Goal: Task Accomplishment & Management: Use online tool/utility

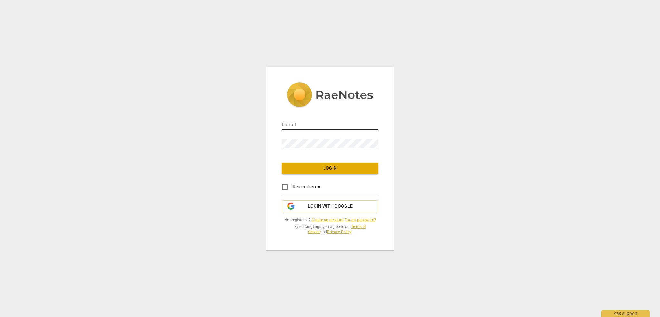
click at [308, 124] on input "email" at bounding box center [330, 125] width 97 height 9
click at [534, 100] on div "E-mail Password Login Remember me Login with Google Not registered? Create an a…" at bounding box center [330, 158] width 660 height 317
click at [308, 124] on input "email" at bounding box center [330, 125] width 97 height 9
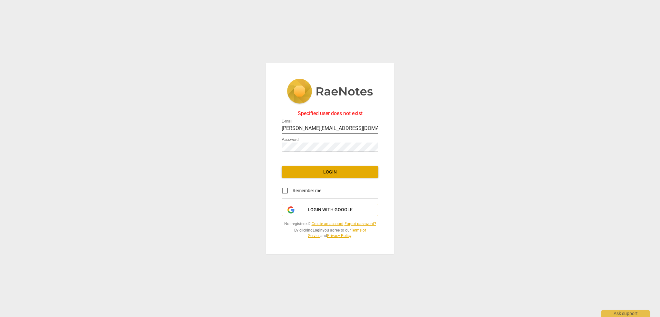
click at [361, 129] on input "[PERSON_NAME][EMAIL_ADDRESS][DOMAIN_NAME]" at bounding box center [330, 128] width 97 height 9
drag, startPoint x: 368, startPoint y: 129, endPoint x: 352, endPoint y: 129, distance: 16.1
click at [352, 0] on body "Specified user does not exist E-mail [PERSON_NAME][EMAIL_ADDRESS][DOMAIN_NAME] …" at bounding box center [330, 0] width 660 height 0
drag, startPoint x: 361, startPoint y: 127, endPoint x: 259, endPoint y: 129, distance: 101.8
click at [259, 129] on div "Specified user does not exist E-mail [PERSON_NAME][EMAIL_ADDRESS][DOMAIN_NAME] …" at bounding box center [330, 158] width 660 height 317
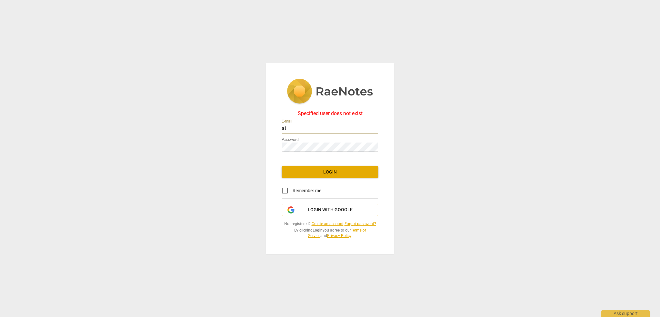
type input "a"
type input "[PERSON_NAME][EMAIL_ADDRESS][PERSON_NAME][DOMAIN_NAME]"
click at [227, 135] on div "Specified user does not exist E-mail [PERSON_NAME][EMAIL_ADDRESS][PERSON_NAME][…" at bounding box center [330, 158] width 660 height 317
click at [330, 171] on span "Login" at bounding box center [330, 172] width 86 height 6
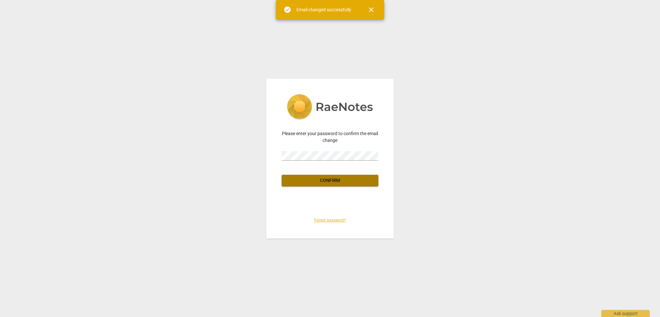
click at [341, 179] on span "Confirm" at bounding box center [330, 180] width 86 height 6
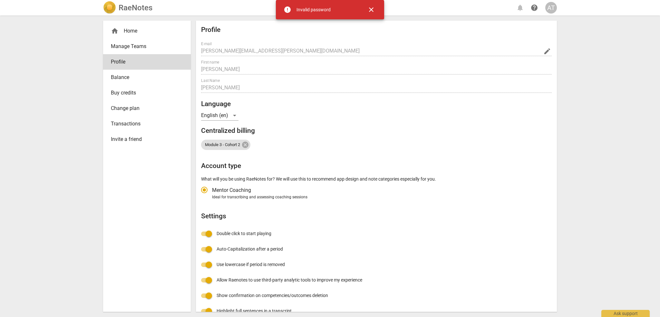
type input "[PERSON_NAME][EMAIL_ADDRESS][DOMAIN_NAME]"
radio input "false"
click at [577, 170] on div "RaeNotes notifications help AT home Home Manage Teams Profile Balance Buy credi…" at bounding box center [330, 158] width 660 height 317
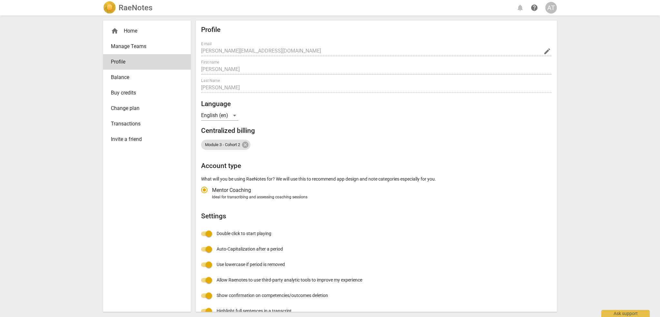
click at [137, 9] on h2 "RaeNotes" at bounding box center [136, 7] width 34 height 9
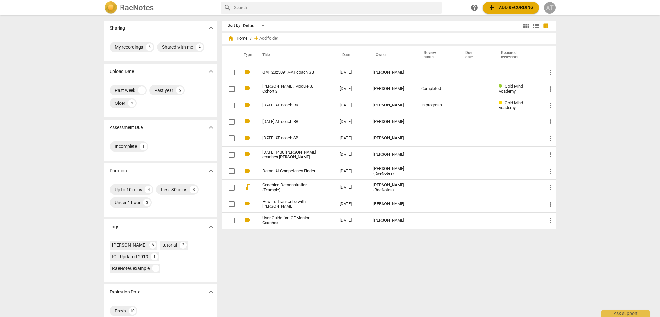
click at [550, 7] on div "AT" at bounding box center [550, 8] width 12 height 12
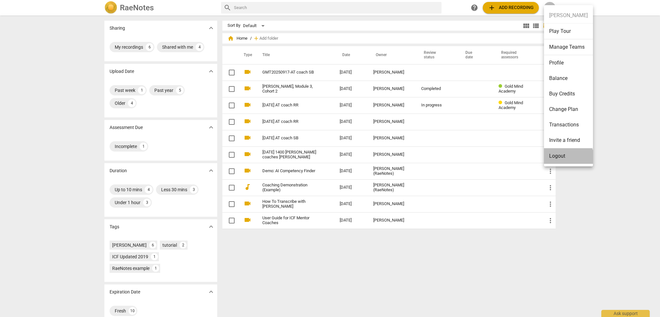
click at [566, 158] on li "Logout" at bounding box center [568, 155] width 49 height 15
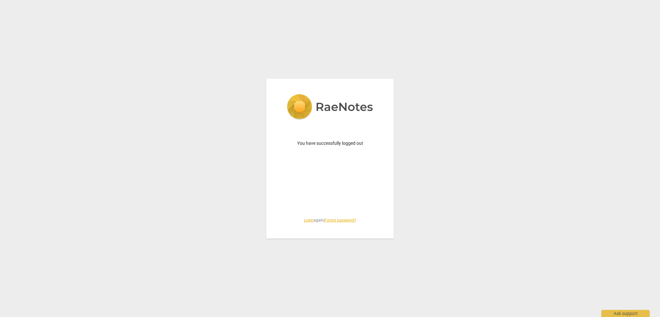
click at [306, 220] on link "Login" at bounding box center [309, 220] width 10 height 5
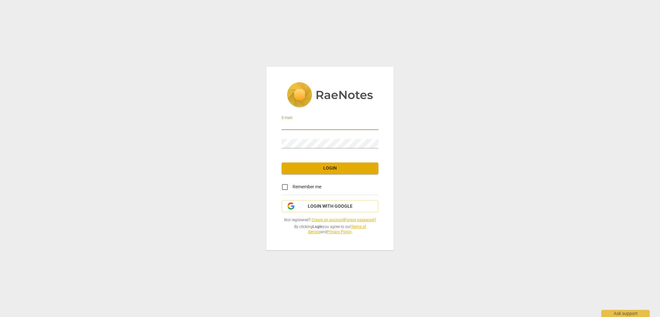
click at [309, 126] on input "email" at bounding box center [330, 125] width 97 height 9
type input "[PERSON_NAME][EMAIL_ADDRESS][DOMAIN_NAME]"
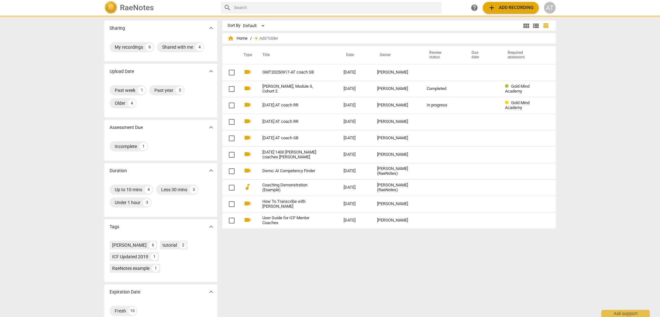
click at [324, 167] on td "Demo: AI Competency Finder" at bounding box center [297, 171] width 84 height 16
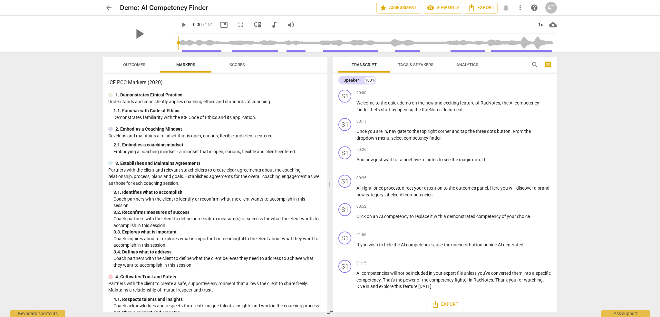
click at [589, 112] on div "arrow_back Demo: AI Competency Finder star Assessment visibility View only Expo…" at bounding box center [330, 158] width 660 height 317
click at [139, 32] on span "play_arrow" at bounding box center [139, 33] width 17 height 17
click at [140, 33] on span "pause" at bounding box center [139, 33] width 17 height 17
type input "3"
click at [109, 8] on span "arrow_back" at bounding box center [109, 8] width 8 height 8
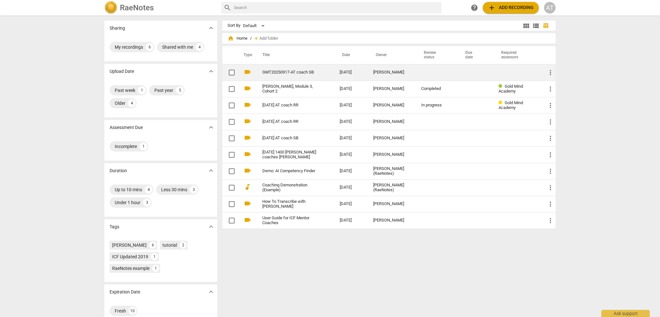
click at [293, 71] on link "GMT20250917-AT coach SB" at bounding box center [289, 72] width 54 height 5
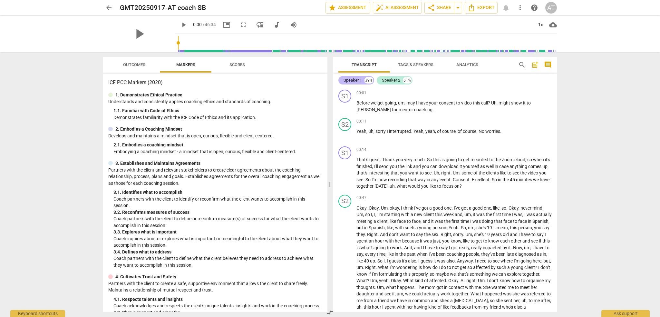
click at [362, 80] on div "Speaker 1 39%" at bounding box center [356, 80] width 36 height 8
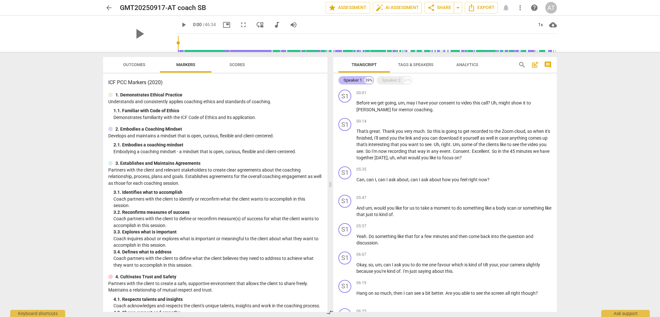
click at [357, 80] on div "Speaker 1" at bounding box center [353, 80] width 18 height 6
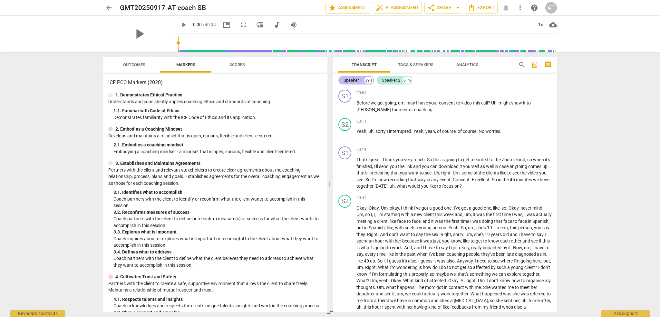
click at [357, 80] on div "Speaker 1" at bounding box center [353, 80] width 18 height 6
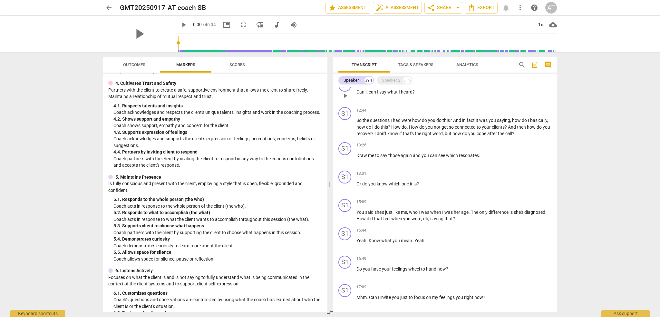
scroll to position [483, 0]
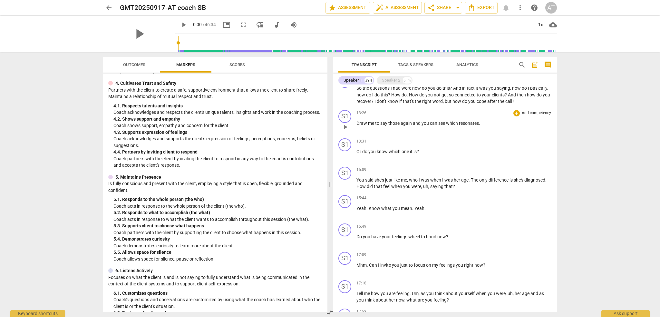
click at [344, 131] on span "play_arrow" at bounding box center [345, 127] width 8 height 8
click at [386, 126] on span "say" at bounding box center [384, 123] width 8 height 5
click at [368, 126] on span "me" at bounding box center [371, 123] width 7 height 5
click at [367, 126] on span "Draw" at bounding box center [362, 123] width 12 height 5
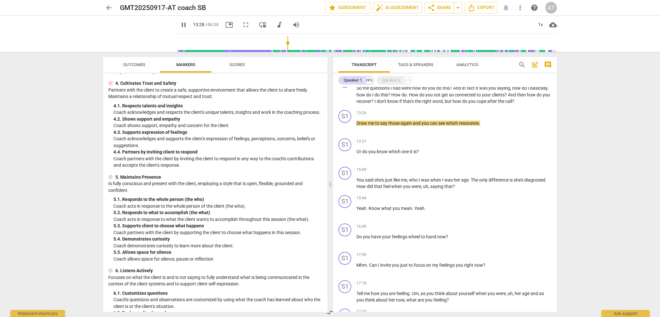
type input "808"
click at [382, 126] on span "." at bounding box center [382, 123] width 1 height 5
type input "822"
click at [347, 131] on span "pause" at bounding box center [345, 127] width 8 height 8
click at [346, 131] on span "play_arrow" at bounding box center [345, 127] width 8 height 8
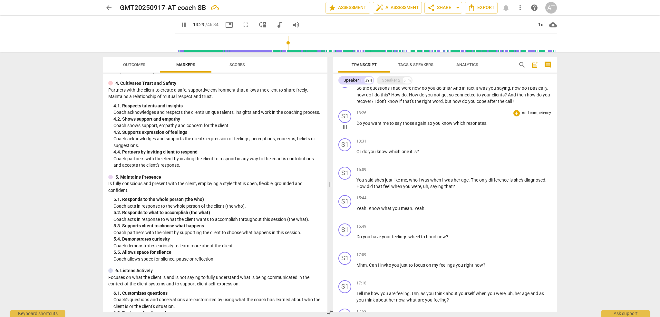
click at [465, 126] on span "which" at bounding box center [459, 123] width 13 height 5
click at [451, 126] on span "know" at bounding box center [447, 123] width 12 height 5
type input "813"
click at [412, 127] on p "Do you want me to say those again so you can see which resonates ." at bounding box center [453, 123] width 195 height 7
click at [375, 182] on span "she's" at bounding box center [379, 179] width 11 height 5
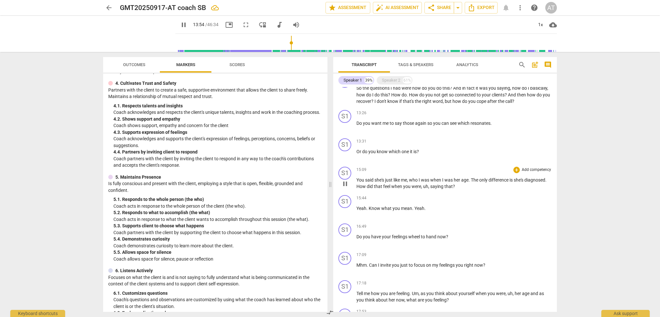
type input "835"
click at [525, 182] on span "diagnosed" at bounding box center [535, 179] width 21 height 5
click at [486, 190] on p "You said “ she's just like me , who I was when I was her age . The only differe…" at bounding box center [453, 183] width 195 height 13
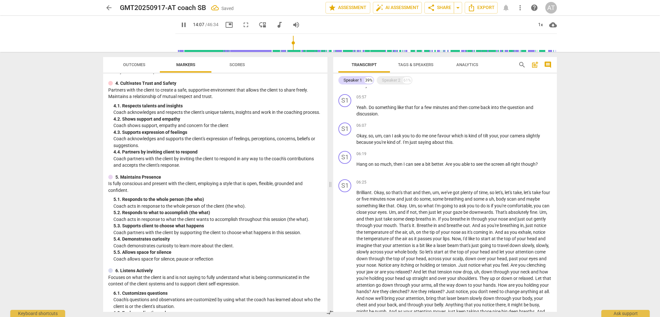
scroll to position [0, 0]
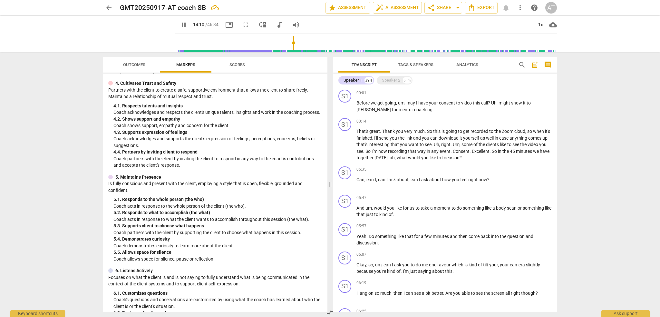
click at [186, 24] on span "pause" at bounding box center [184, 25] width 8 height 8
type input "851"
click at [530, 93] on p "Add competency" at bounding box center [536, 93] width 31 height 6
click at [567, 50] on div "1.Ethical" at bounding box center [559, 50] width 23 height 8
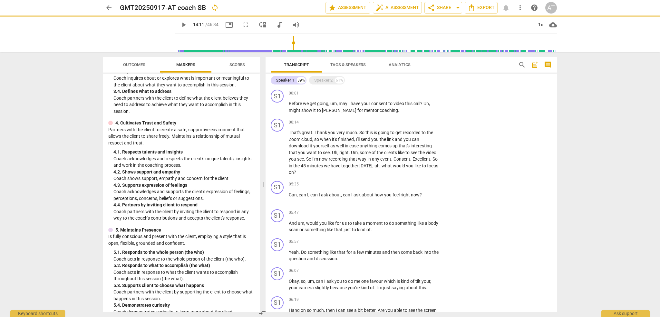
scroll to position [226, 0]
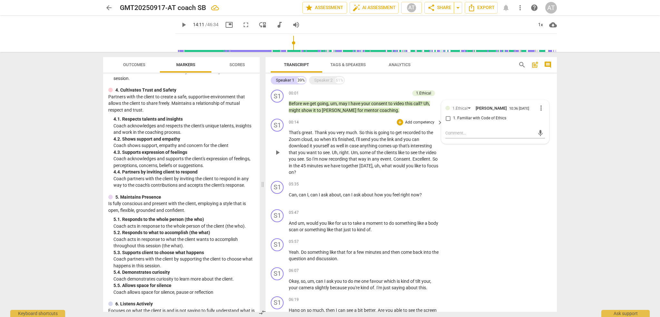
click at [423, 121] on p "Add competency" at bounding box center [419, 123] width 31 height 6
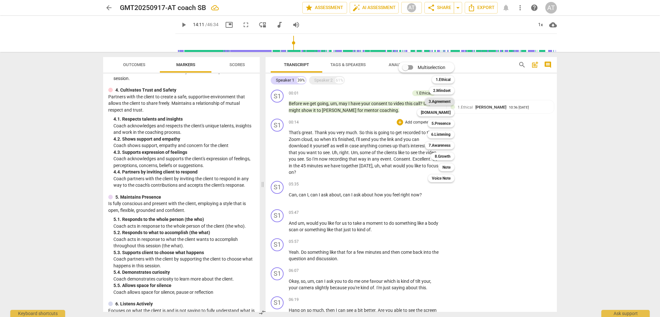
click at [445, 102] on b "3.Agreement" at bounding box center [440, 102] width 22 height 8
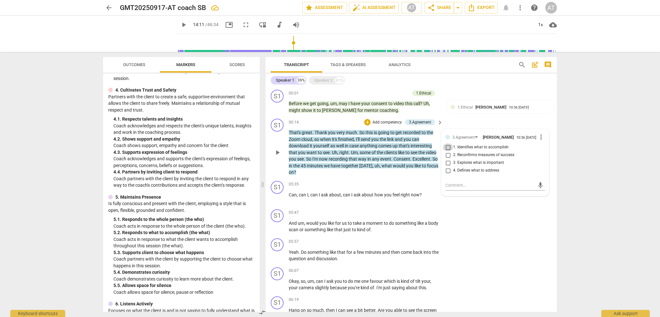
click at [448, 149] on input "1. Identifies what to accomplish" at bounding box center [448, 147] width 10 height 8
checkbox input "true"
click at [416, 184] on p "Add competency" at bounding box center [419, 184] width 31 height 6
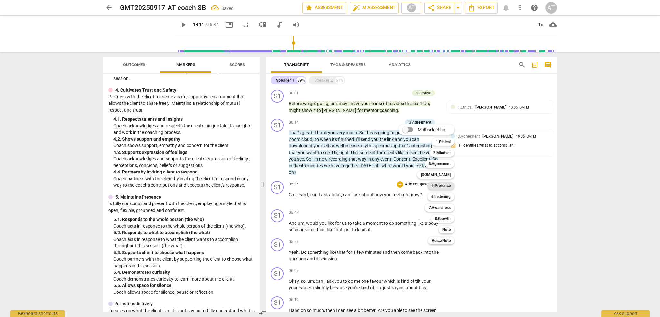
click at [442, 184] on b "5.Presence" at bounding box center [440, 186] width 19 height 8
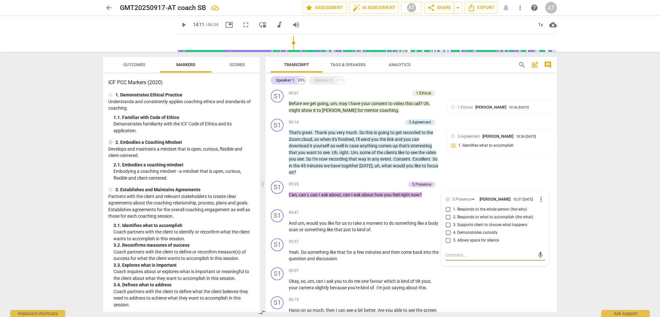
scroll to position [290, 0]
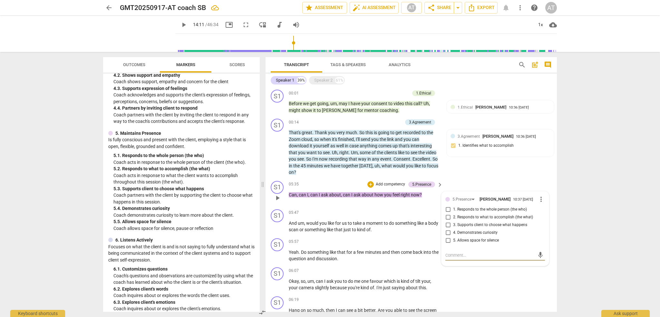
click at [493, 210] on span "1. Responds to the whole person (the who)" at bounding box center [490, 210] width 74 height 6
click at [453, 210] on input "1. Responds to the whole person (the who)" at bounding box center [448, 210] width 10 height 8
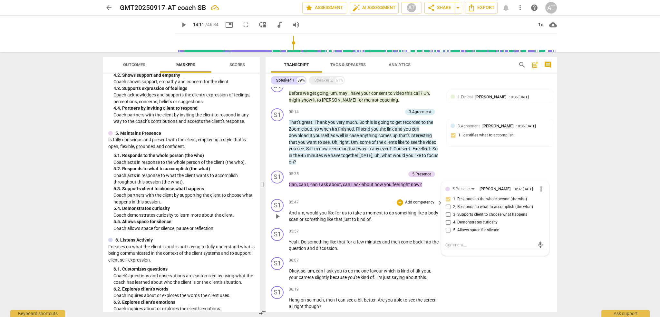
scroll to position [0, 0]
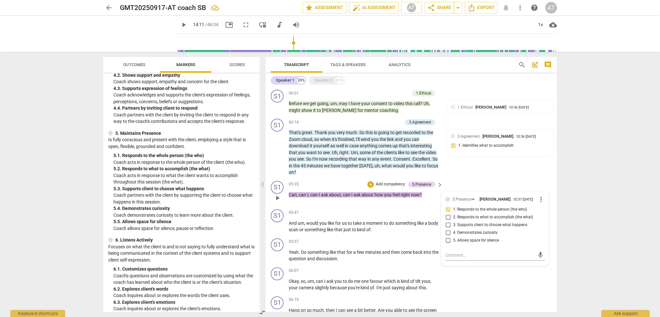
click at [448, 210] on input "1. Responds to the whole person (the who)" at bounding box center [448, 210] width 10 height 8
checkbox input "false"
click at [429, 215] on p "Add competency" at bounding box center [419, 213] width 31 height 6
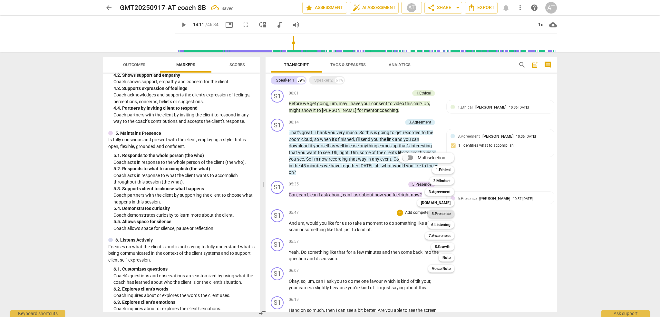
click at [441, 212] on b "5.Presence" at bounding box center [440, 214] width 19 height 8
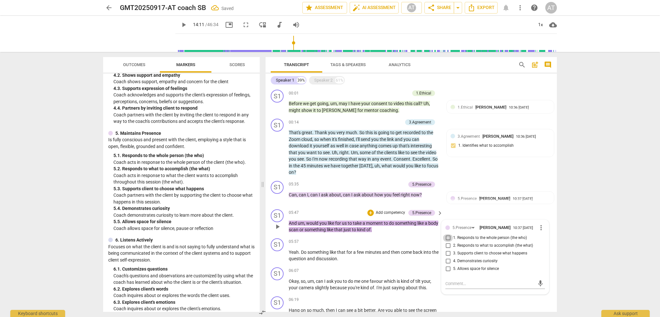
click at [447, 239] on input "1. Responds to the whole person (the who)" at bounding box center [448, 238] width 10 height 8
checkbox input "true"
click at [422, 185] on div "5.Presence" at bounding box center [421, 184] width 19 height 6
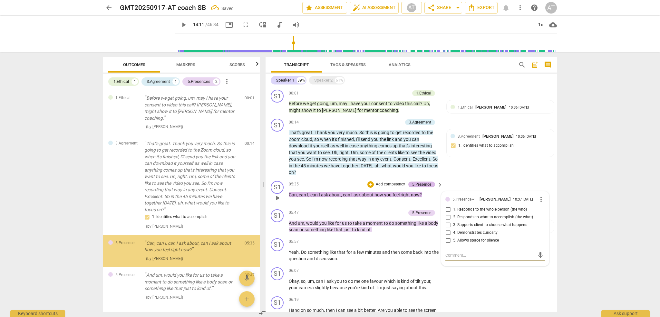
scroll to position [19, 0]
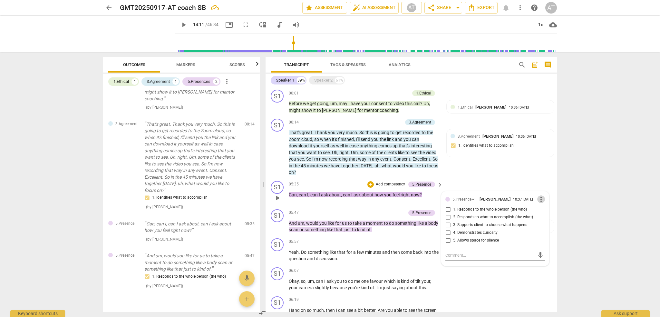
click at [540, 200] on span "more_vert" at bounding box center [541, 199] width 8 height 8
click at [543, 211] on li "Delete" at bounding box center [546, 212] width 22 height 12
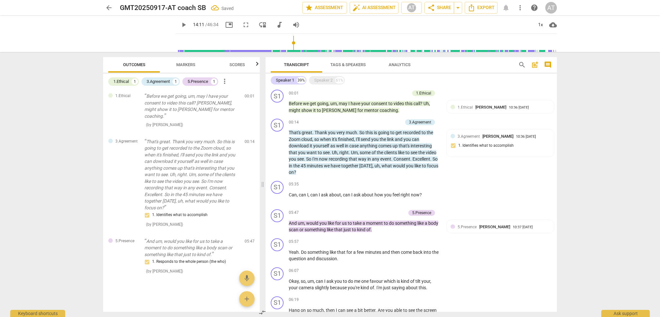
scroll to position [0, 0]
click at [186, 65] on span "Markers" at bounding box center [185, 64] width 19 height 5
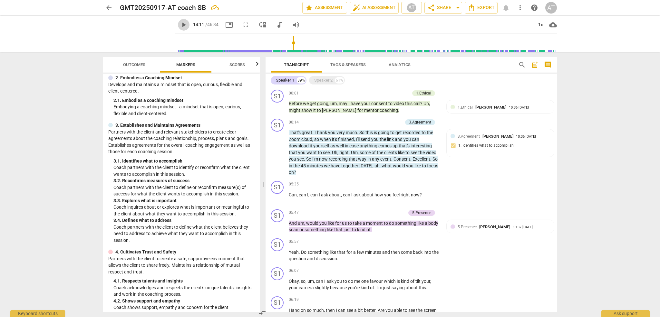
click at [188, 25] on span "play_arrow" at bounding box center [184, 25] width 8 height 8
click at [144, 34] on span "pause" at bounding box center [139, 33] width 17 height 17
type input "854"
click at [356, 64] on span "Tags & Speakers" at bounding box center [347, 64] width 35 height 5
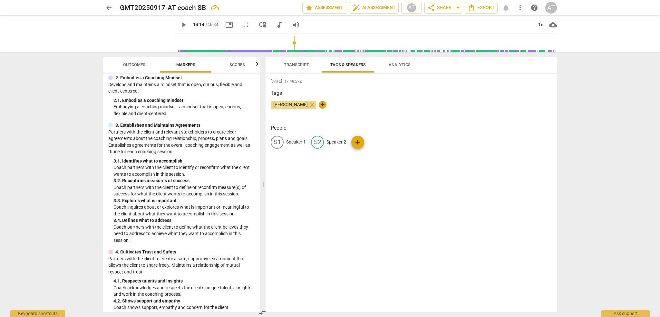
click at [292, 141] on p "Speaker 1" at bounding box center [296, 142] width 20 height 7
type input "AT"
click at [376, 142] on p "Speaker 2" at bounding box center [378, 142] width 20 height 7
type input "SB"
click at [297, 64] on span "Transcript" at bounding box center [296, 64] width 25 height 5
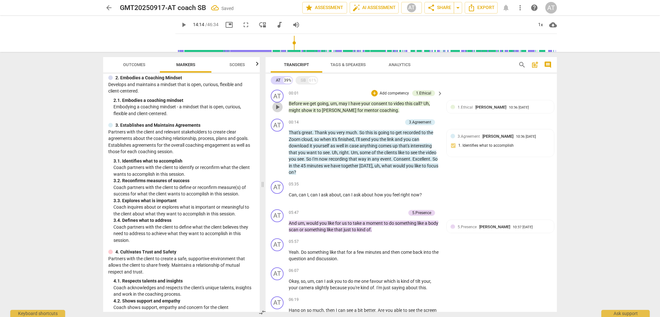
click at [277, 104] on span "play_arrow" at bounding box center [278, 107] width 8 height 8
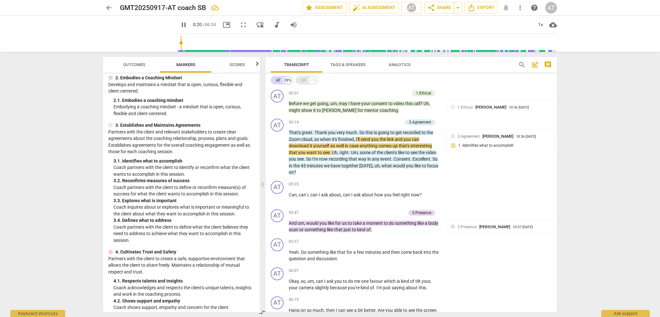
click at [304, 80] on div "SB" at bounding box center [303, 80] width 5 height 6
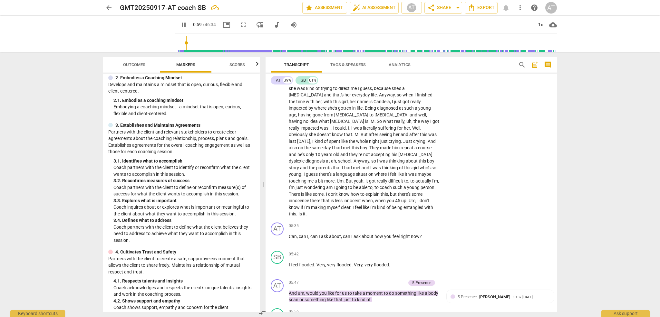
scroll to position [290, 0]
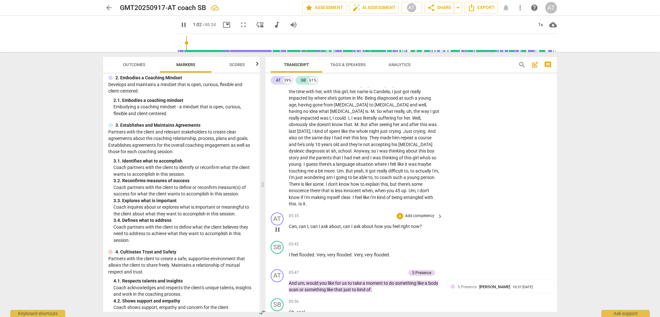
click at [355, 224] on span "ask" at bounding box center [358, 226] width 8 height 5
click at [280, 226] on span "pause" at bounding box center [278, 230] width 8 height 8
type input "65"
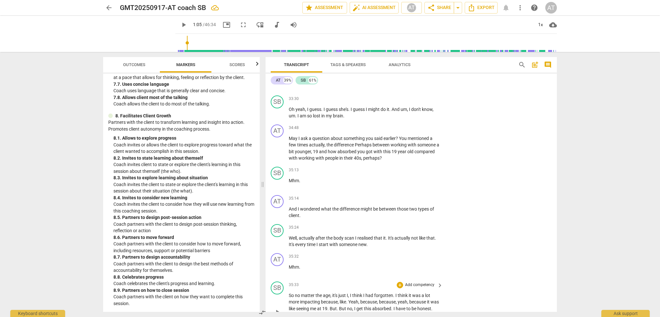
scroll to position [3631, 0]
click at [437, 226] on span "keyboard_arrow_right" at bounding box center [440, 230] width 8 height 8
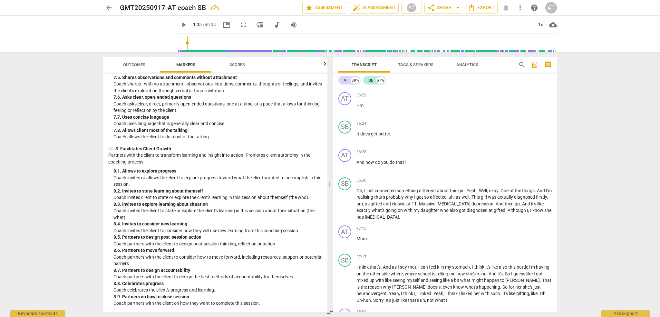
scroll to position [634, 0]
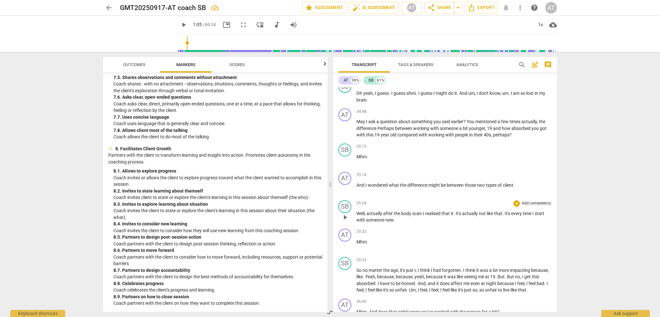
click at [530, 200] on p "Add competency" at bounding box center [536, 203] width 31 height 6
click at [565, 232] on b "Note" at bounding box center [562, 231] width 8 height 8
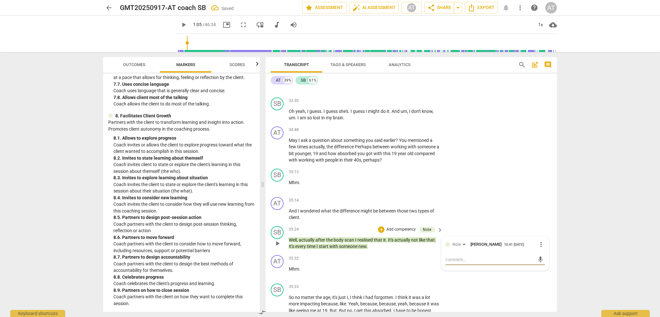
click at [482, 257] on textarea at bounding box center [489, 260] width 89 height 6
type textarea "B"
type textarea "Bi"
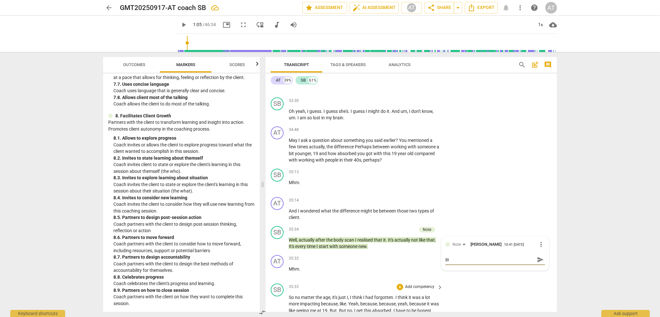
type textarea "Big"
type textarea "Big n"
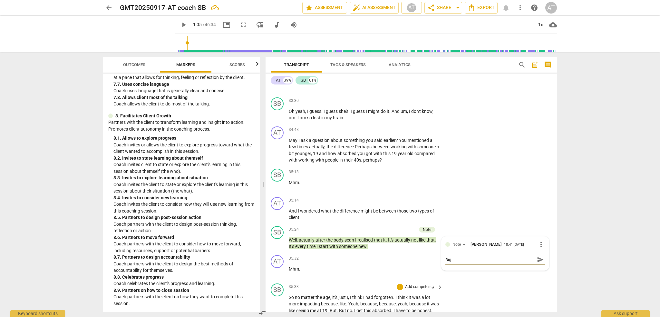
type textarea "Big n"
type textarea "Big no"
type textarea "Big not"
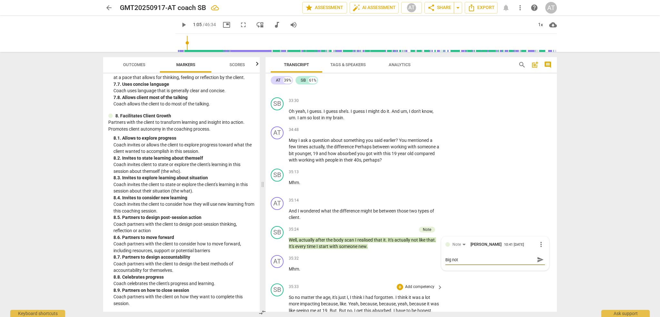
type textarea "Big noti"
type textarea "Big notic"
type textarea "Big notici"
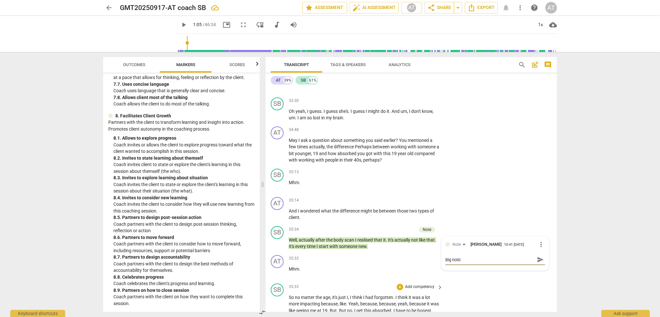
type textarea "Big notici"
type textarea "Big noticii"
type textarea "Big noticiin"
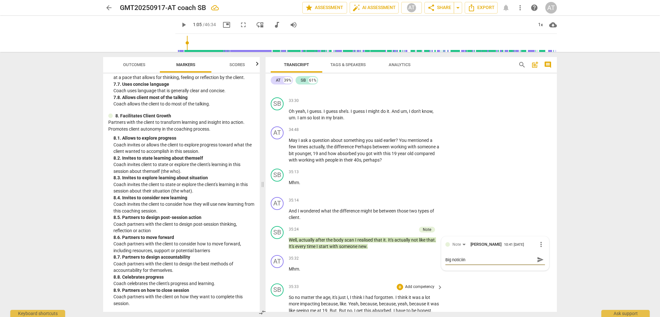
type textarea "Big noticiing"
type textarea "Big noticiing f"
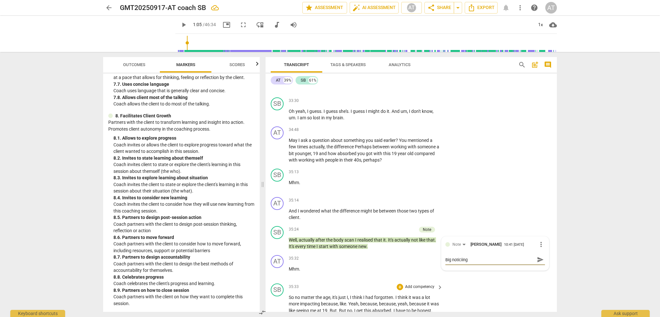
type textarea "Big noticiing f"
type textarea "Big noticiing fr"
type textarea "Big noticiing f"
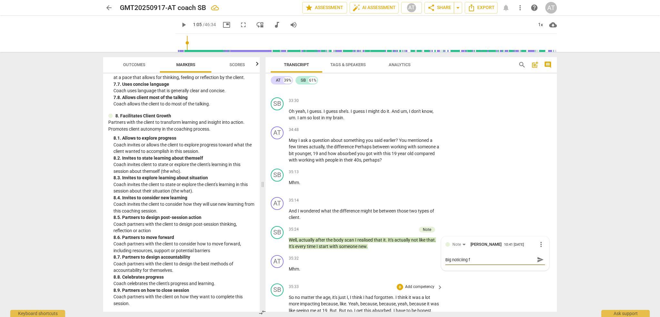
type textarea "Big noticiing"
type textarea "Big noticiin"
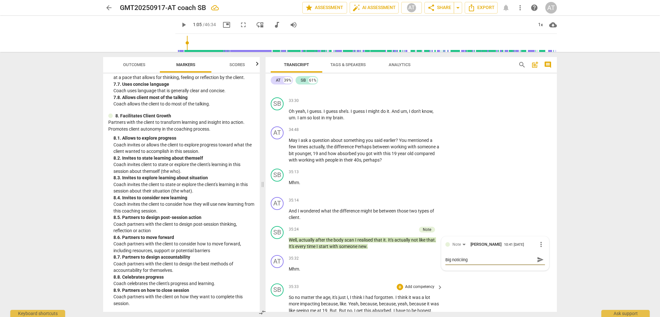
type textarea "Big noticiin"
type textarea "Big noticii"
type textarea "Big notici"
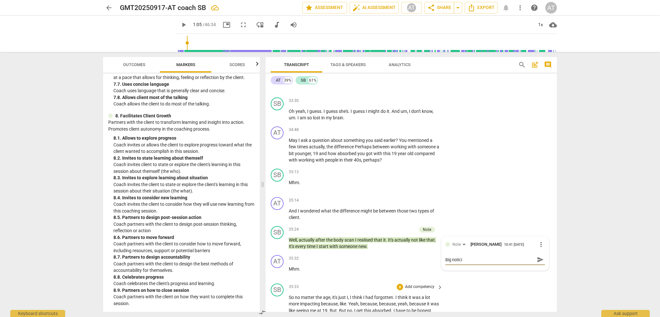
type textarea "Big noticin"
type textarea "Big noticing"
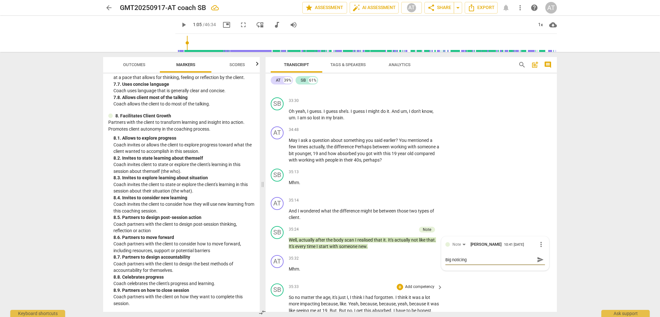
type textarea "Big noticing"
type textarea "Big noticing f"
type textarea "Big noticing fr"
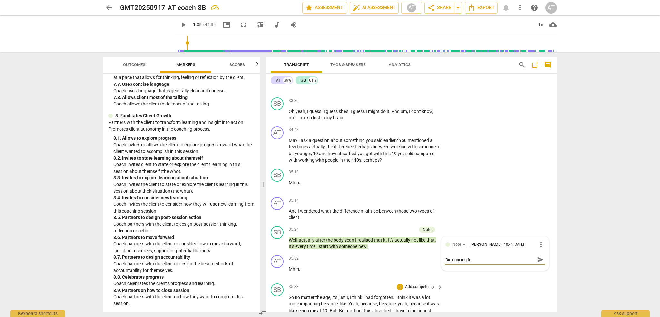
type textarea "Big noticing fro"
type textarea "Big noticing from"
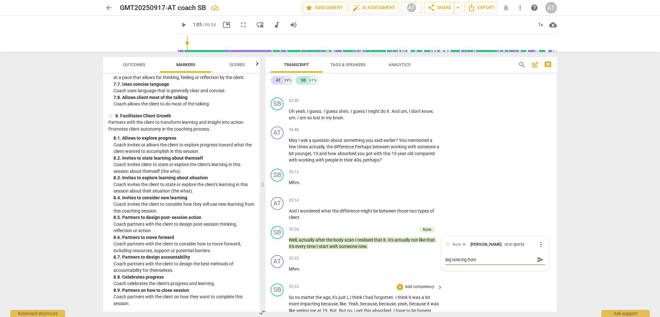
type textarea "Big noticing from"
type textarea "Big noticing from S"
type textarea "Big noticing from Sa"
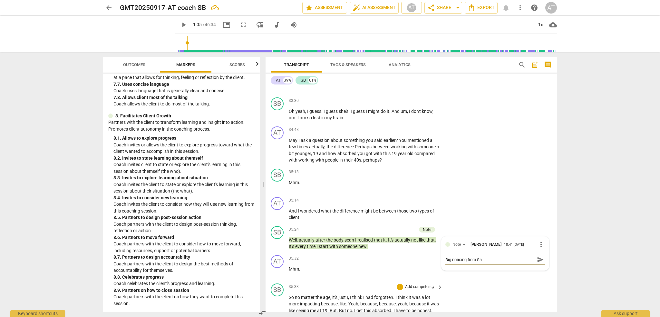
type textarea "Big noticing from S"
type textarea "Big noticing from"
type textarea "Big noticing from S"
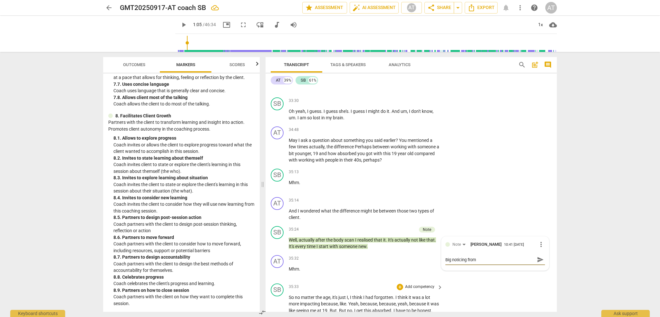
type textarea "Big noticing from S"
type textarea "Big noticing from SB"
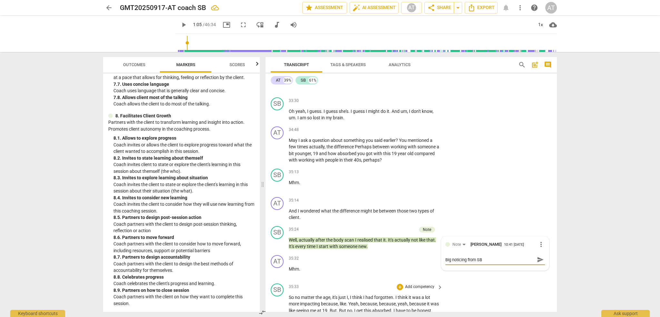
type textarea "Big noticing from SB a"
type textarea "Big noticing from SB an"
type textarea "Big noticing from SB and"
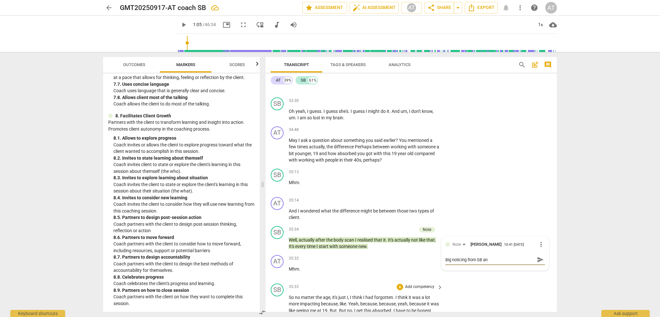
type textarea "Big noticing from SB and"
type textarea "Big noticing from SB and I"
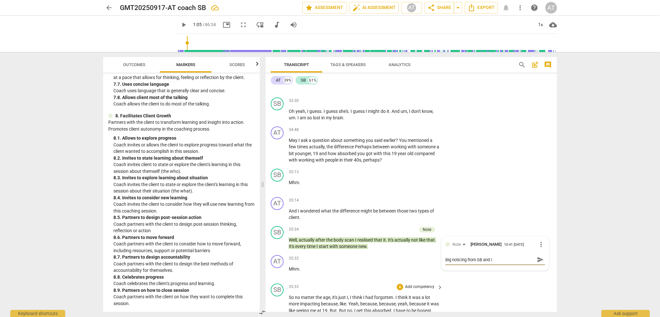
type textarea "Big noticing from SB and I"
type textarea "Big noticing from SB and I b"
type textarea "Big noticing from SB and I br"
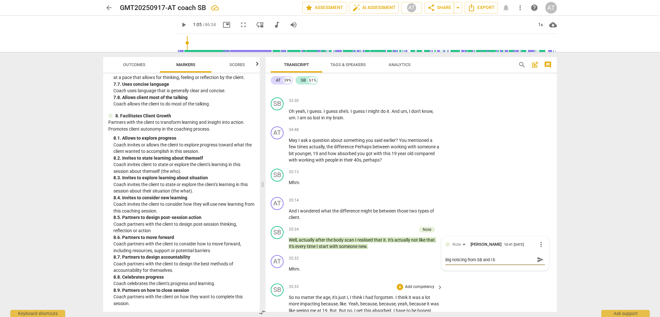
type textarea "Big noticing from SB and I br"
type textarea "Big noticing from SB and I bre"
type textarea "Big noticing from SB and I bree"
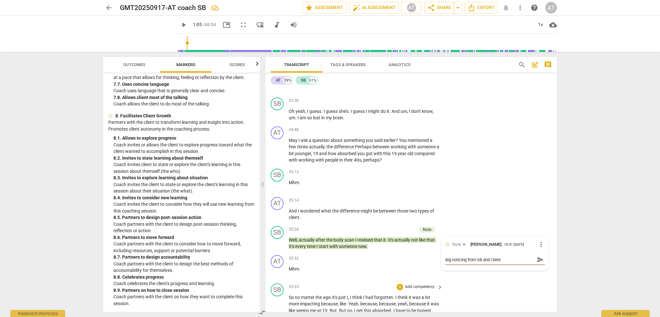
type textarea "Big noticing from SB and I breez"
type textarea "Big noticing from SB and I breeze"
type textarea "Big noticing from SB and I breezed"
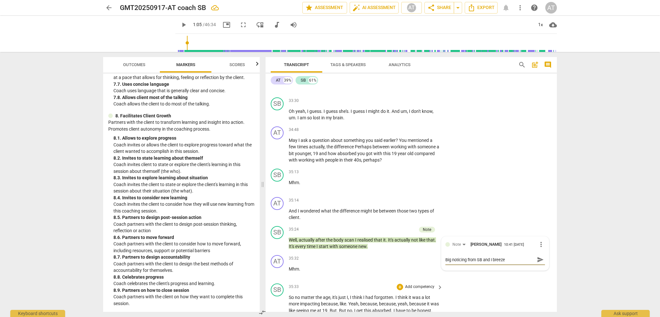
type textarea "Big noticing from SB and I breezed"
type textarea "Big noticing from SB and I breezed r"
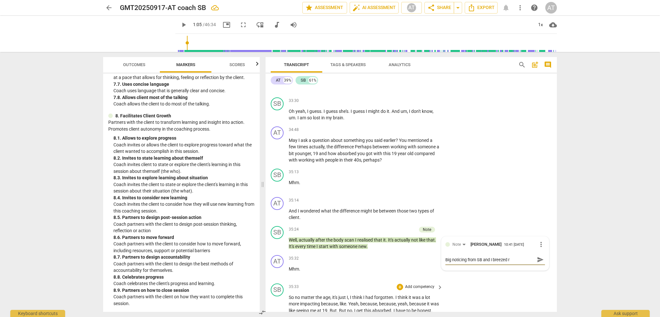
type textarea "Big noticing from SB and I breezed ri"
type textarea "Big noticing from SB and I breezed rig"
type textarea "Big noticing from SB and I breezed righ"
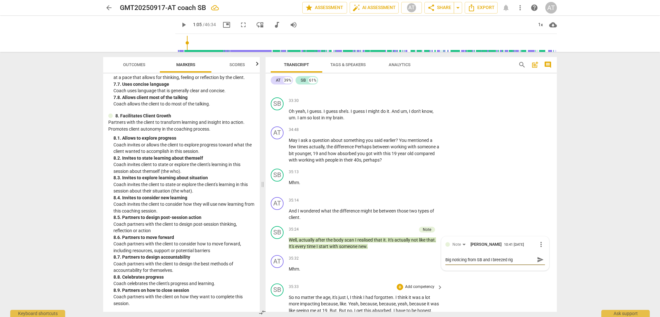
type textarea "Big noticing from SB and I breezed righ"
type textarea "Big noticing from SB and I breezed right"
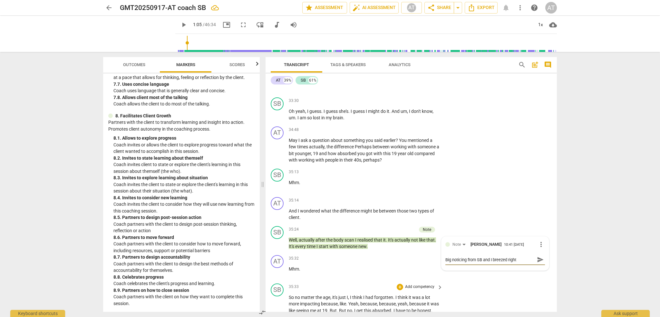
type textarea "Big noticing from SB and I breezed right p"
type textarea "Big noticing from SB and I breezed right pa"
type textarea "Big noticing from SB and I breezed right pas"
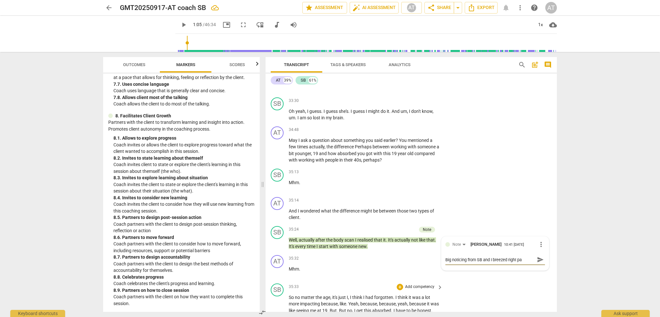
type textarea "Big noticing from SB and I breezed right pas"
type textarea "Big noticing from SB and I breezed right past"
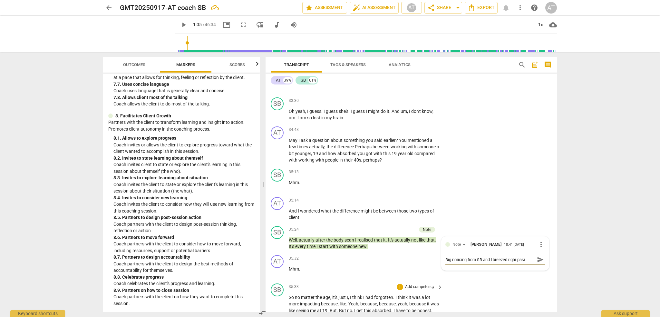
type textarea "Big noticing from SB and I breezed right past i"
type textarea "Big noticing from SB and I breezed right past it"
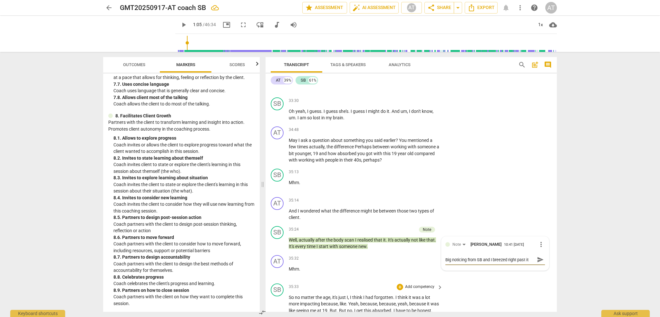
type textarea "Big noticing from SB and I breezed right past it"
type textarea "Big noticing from SB and I breezed right past it b"
type textarea "Big noticing from SB and I breezed right past it be"
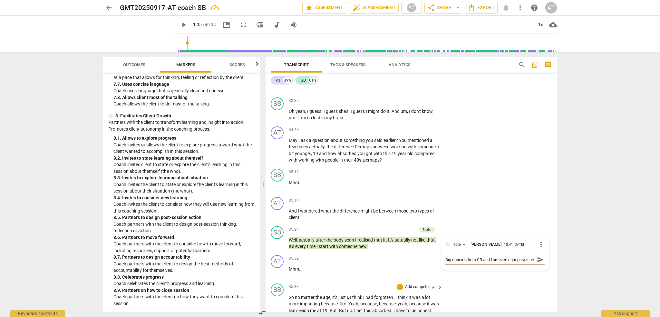
scroll to position [5, 0]
type textarea "Big noticing from SB and I breezed right past it bec"
type textarea "Big noticing from SB and I breezed right past it becu"
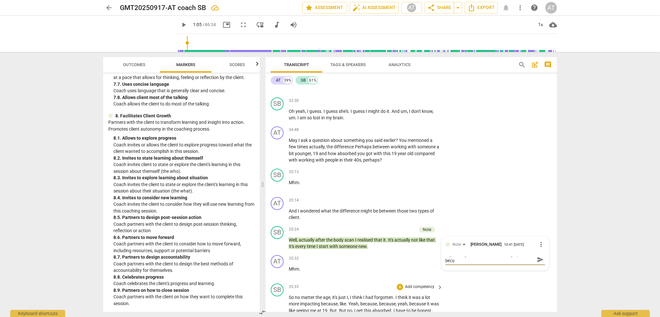
type textarea "Big noticing from SB and I breezed right past it becua"
type textarea "Big noticing from SB and I breezed right past it becuas"
type textarea "Big noticing from SB and I breezed right past it becuase"
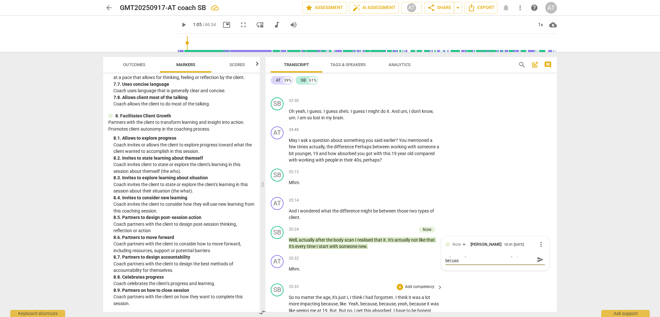
type textarea "Big noticing from SB and I breezed right past it becuase"
type textarea "Big noticing from SB and I breezed right past it becuase I"
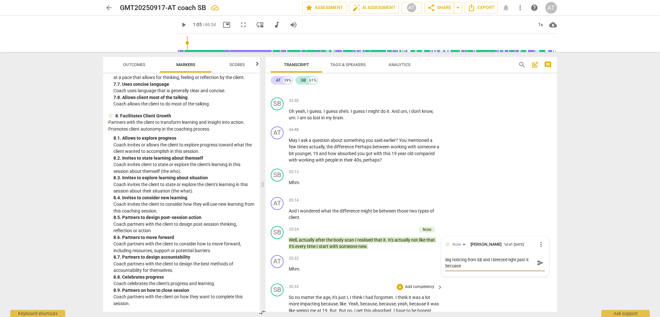
type textarea "Big noticing from SB and I breezed right past it becuase I"
type textarea "Big noticing from SB and I breezed right past it becuase I a"
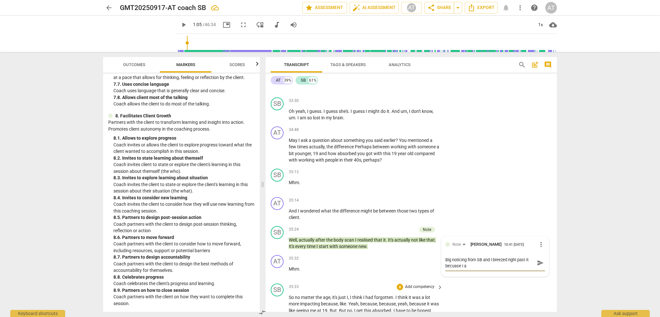
type textarea "Big noticing from SB and I breezed right past it becuase I am"
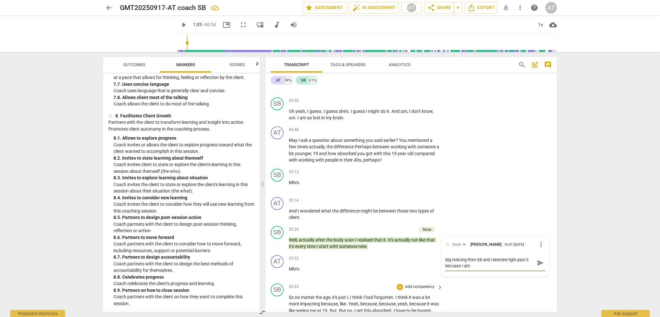
type textarea "Big noticing from SB and I breezed right past it becuase I am"
type textarea "Big noticing from SB and I breezed right past it becuase I a"
type textarea "Big noticing from SB and I breezed right past it becuase I"
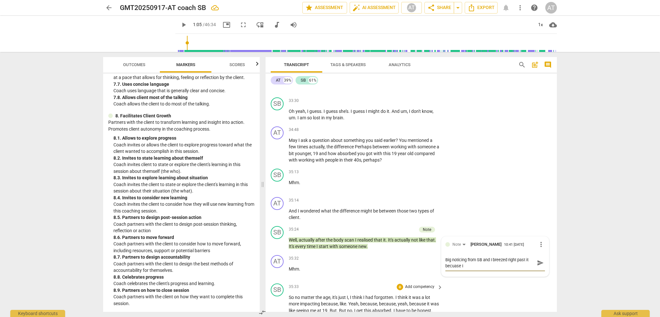
type textarea "Big noticing from SB and I breezed right past it becuase I"
type textarea "Big noticing from SB and I breezed right past it becuase"
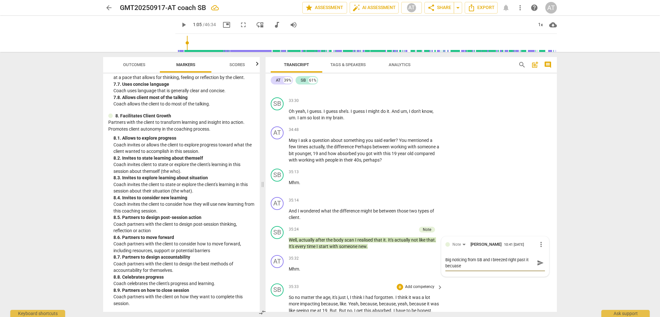
type textarea "Big noticing from SB and I breezed right past it becuase"
type textarea "Big noticing from SB and I breezed right past it becuas"
type textarea "Big noticing from SB and I breezed right past it becua"
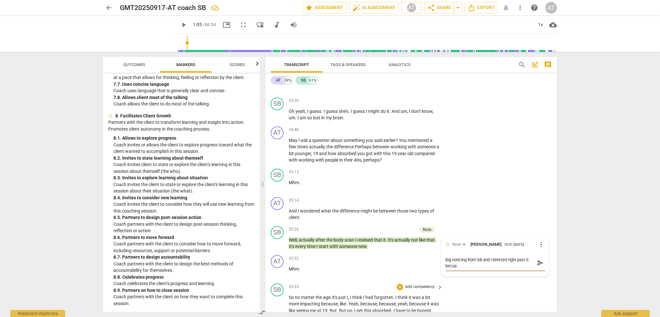
scroll to position [5, 0]
type textarea "Big noticing from SB and I breezed right past it becu"
type textarea "Big noticing from SB and I breezed right past it bec"
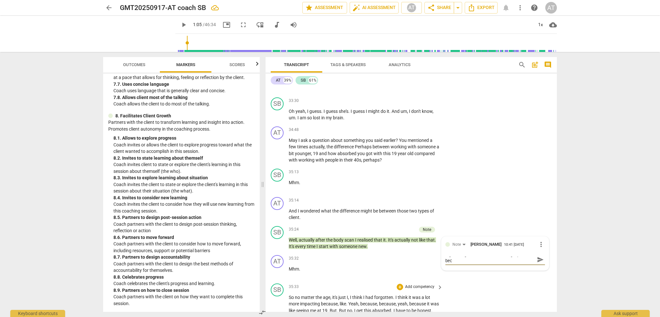
type textarea "Big noticing from SB and I breezed right past it be"
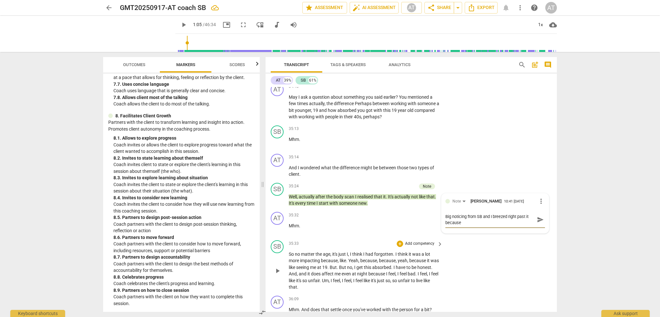
scroll to position [3663, 0]
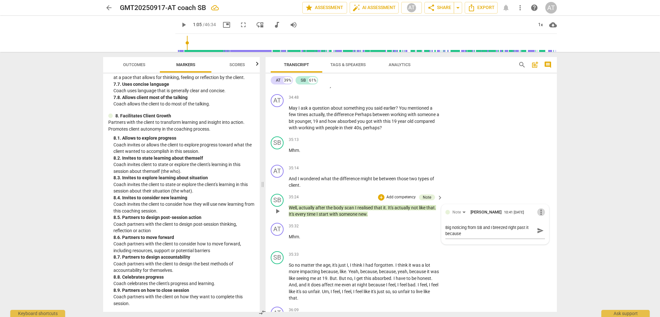
click at [542, 208] on span "more_vert" at bounding box center [541, 212] width 8 height 8
click at [547, 189] on li "Delete" at bounding box center [546, 190] width 22 height 12
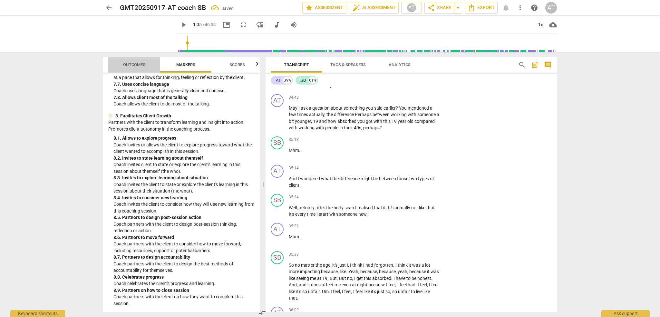
click at [130, 65] on span "Outcomes" at bounding box center [134, 64] width 22 height 5
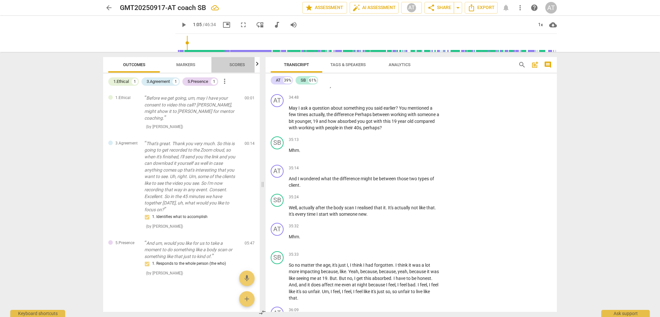
click at [238, 63] on span "Scores" at bounding box center [236, 64] width 15 height 5
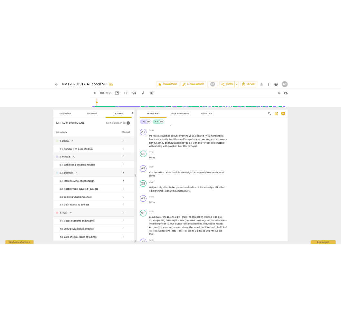
scroll to position [0, 8]
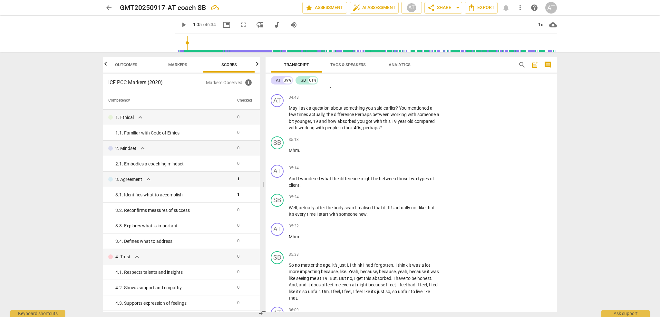
click at [179, 66] on span "Markers" at bounding box center [177, 64] width 19 height 5
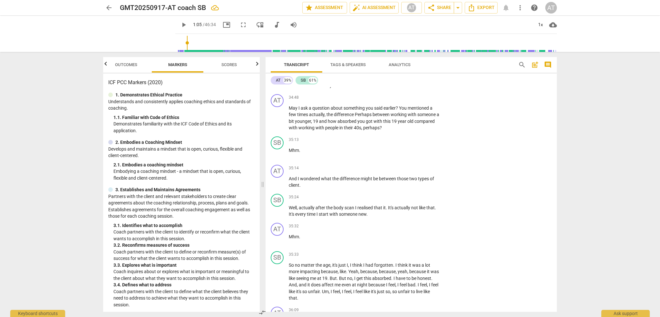
click at [227, 65] on span "Scores" at bounding box center [228, 64] width 15 height 5
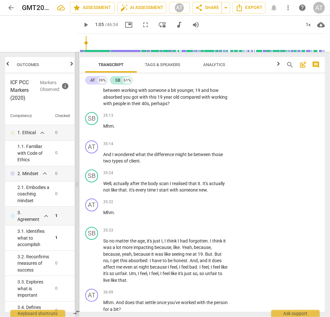
scroll to position [3957, 0]
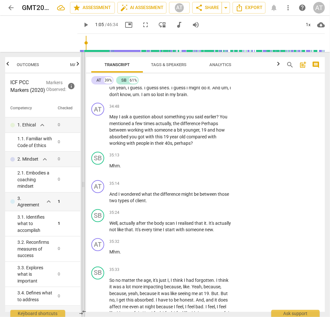
drag, startPoint x: 164, startPoint y: 123, endPoint x: 82, endPoint y: 127, distance: 81.6
click at [82, 127] on span at bounding box center [83, 184] width 4 height 265
